Goal: Task Accomplishment & Management: Use online tool/utility

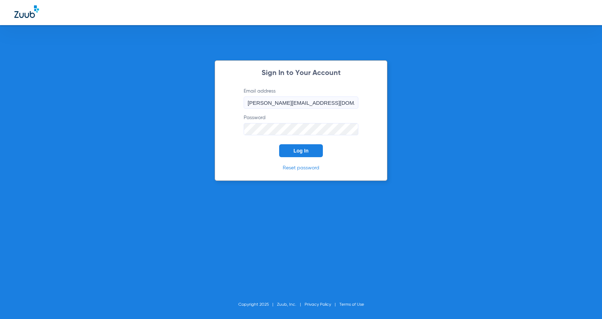
click at [315, 153] on button "Log In" at bounding box center [301, 150] width 44 height 13
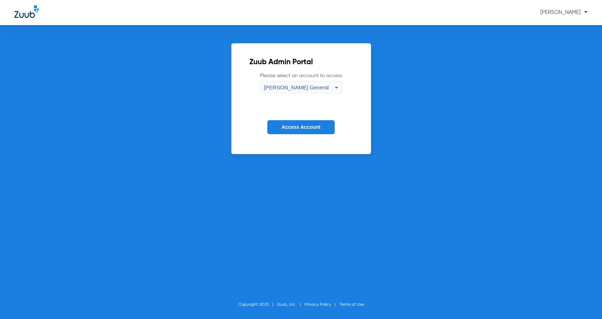
click at [312, 128] on span "Access Account" at bounding box center [301, 127] width 39 height 6
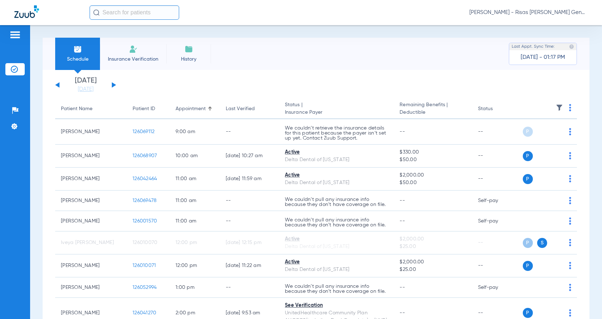
click at [118, 84] on app-single-date-navigator "[DATE] [DATE] [DATE] [DATE] [DATE] [DATE] [DATE] [DATE] [DATE] [DATE] [DATE] [D…" at bounding box center [316, 85] width 522 height 16
click at [116, 86] on app-single-date-navigator "[DATE] [DATE] [DATE] [DATE] [DATE] [DATE] [DATE] [DATE] [DATE] [DATE] [DATE] [D…" at bounding box center [316, 85] width 522 height 16
click at [115, 84] on button at bounding box center [114, 84] width 4 height 5
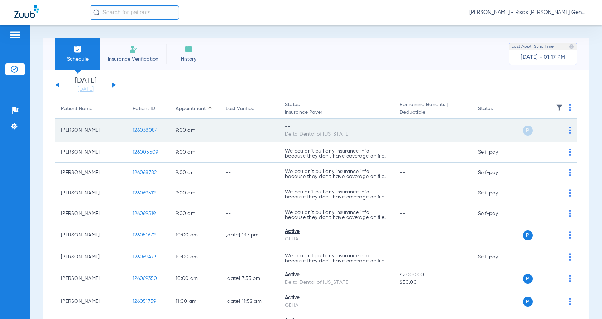
click at [147, 127] on td "126038084" at bounding box center [148, 130] width 43 height 23
drag, startPoint x: 519, startPoint y: 134, endPoint x: 554, endPoint y: 129, distance: 35.8
click at [523, 134] on div "P S" at bounding box center [542, 131] width 39 height 10
click at [570, 130] on img at bounding box center [571, 130] width 2 height 7
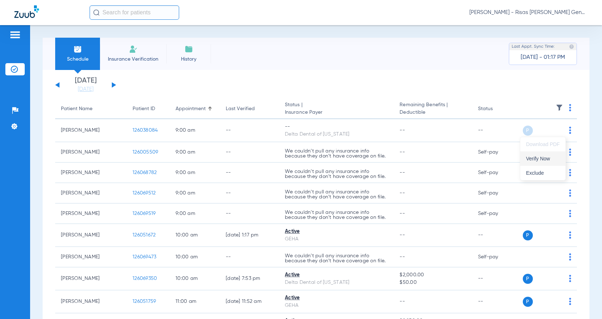
click at [546, 161] on span "Verify Now" at bounding box center [543, 158] width 34 height 5
